Goal: Task Accomplishment & Management: Manage account settings

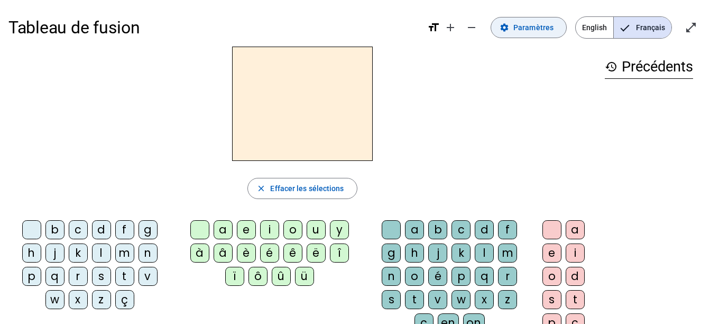
click at [518, 30] on span "Paramètres" at bounding box center [534, 27] width 40 height 13
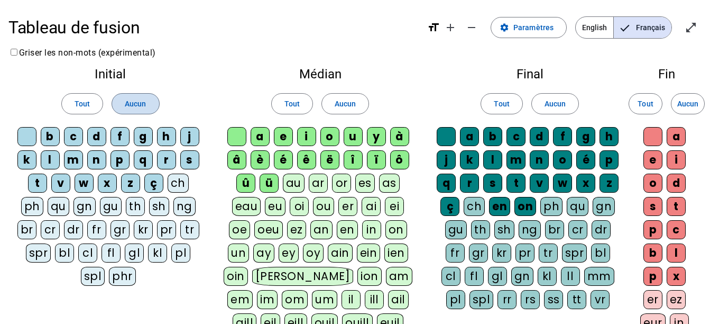
click at [134, 101] on span "Aucun" at bounding box center [135, 103] width 21 height 13
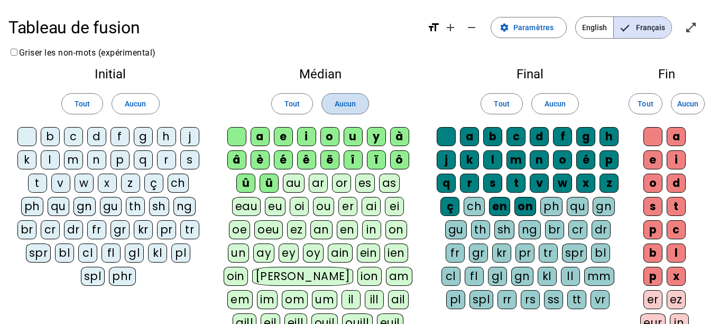
click at [344, 107] on span "Aucun" at bounding box center [345, 103] width 21 height 13
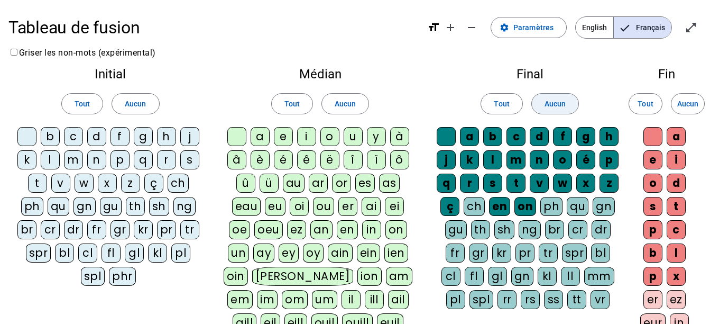
click at [560, 111] on span at bounding box center [555, 103] width 47 height 25
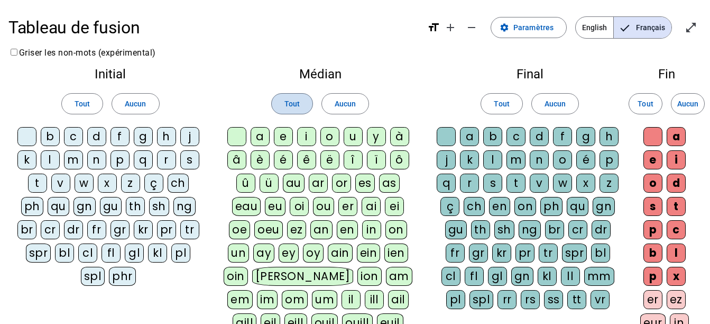
click at [286, 101] on span "Tout" at bounding box center [292, 103] width 15 height 13
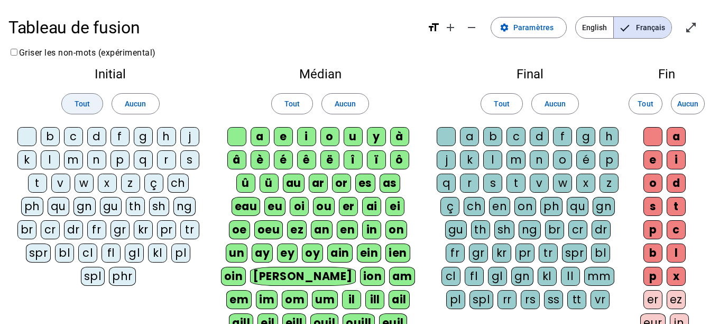
click at [81, 102] on span "Tout" at bounding box center [82, 103] width 15 height 13
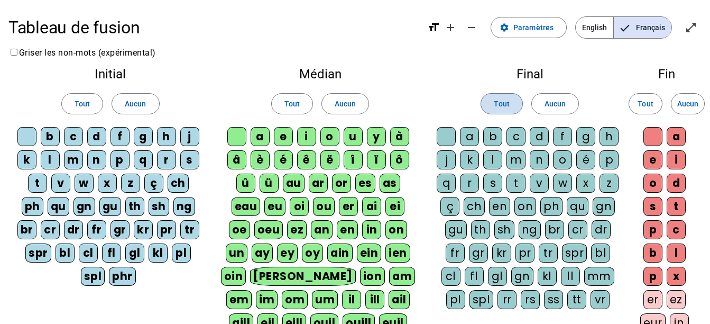
click at [510, 101] on span at bounding box center [501, 103] width 41 height 25
